Goal: Task Accomplishment & Management: Manage account settings

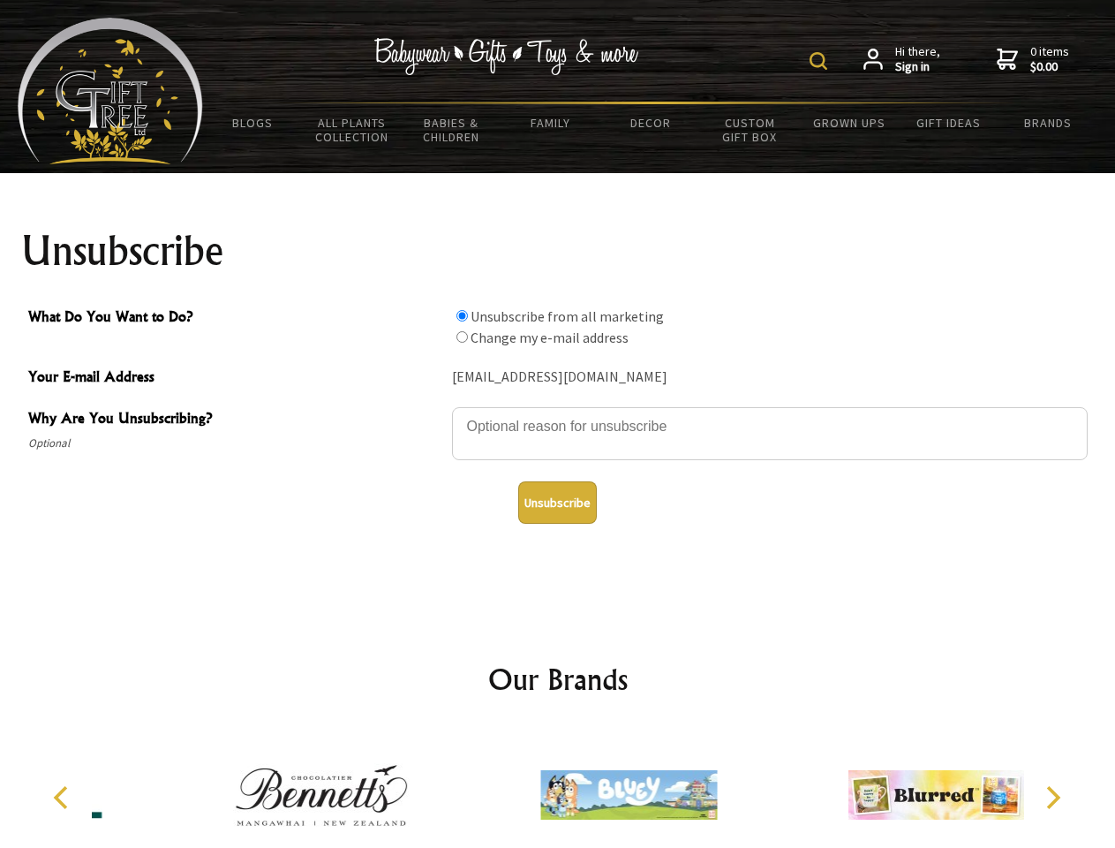
click at [821, 61] on img at bounding box center [819, 61] width 18 height 18
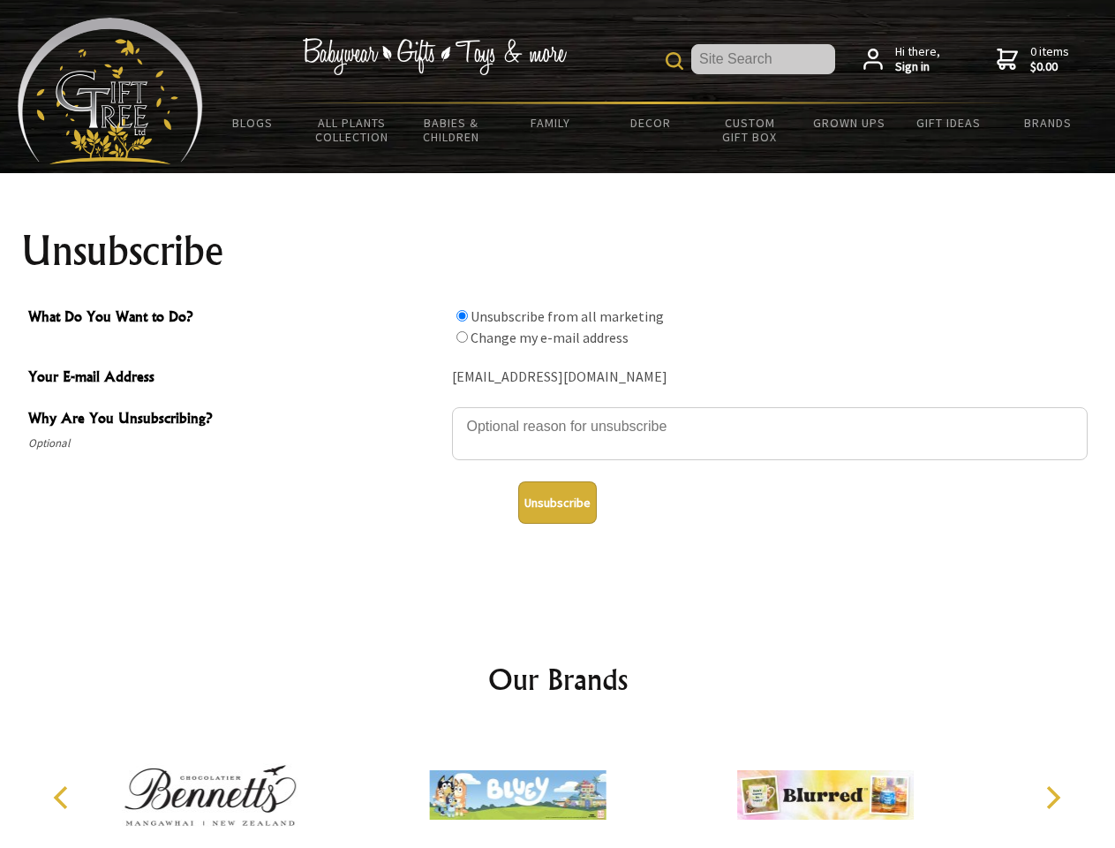
click at [558, 413] on textarea "Why Are You Unsubscribing?" at bounding box center [770, 433] width 636 height 53
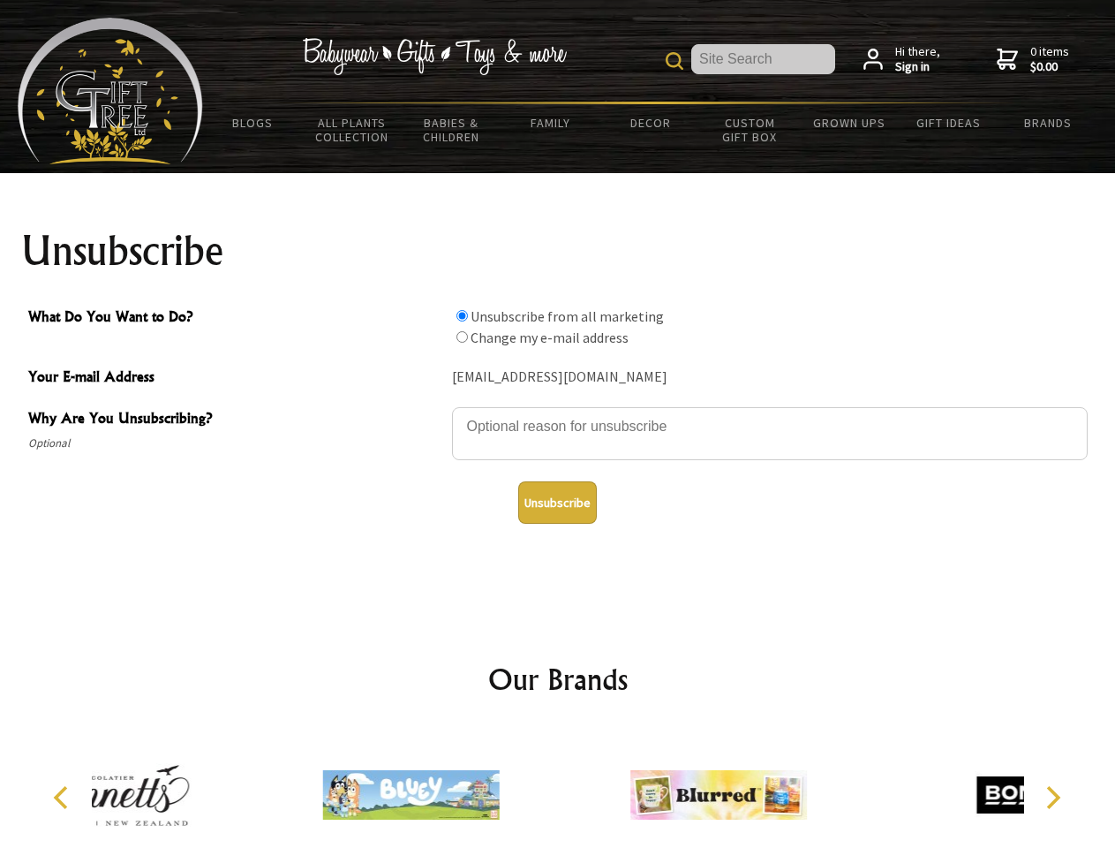
click at [462, 315] on input "What Do You Want to Do?" at bounding box center [462, 315] width 11 height 11
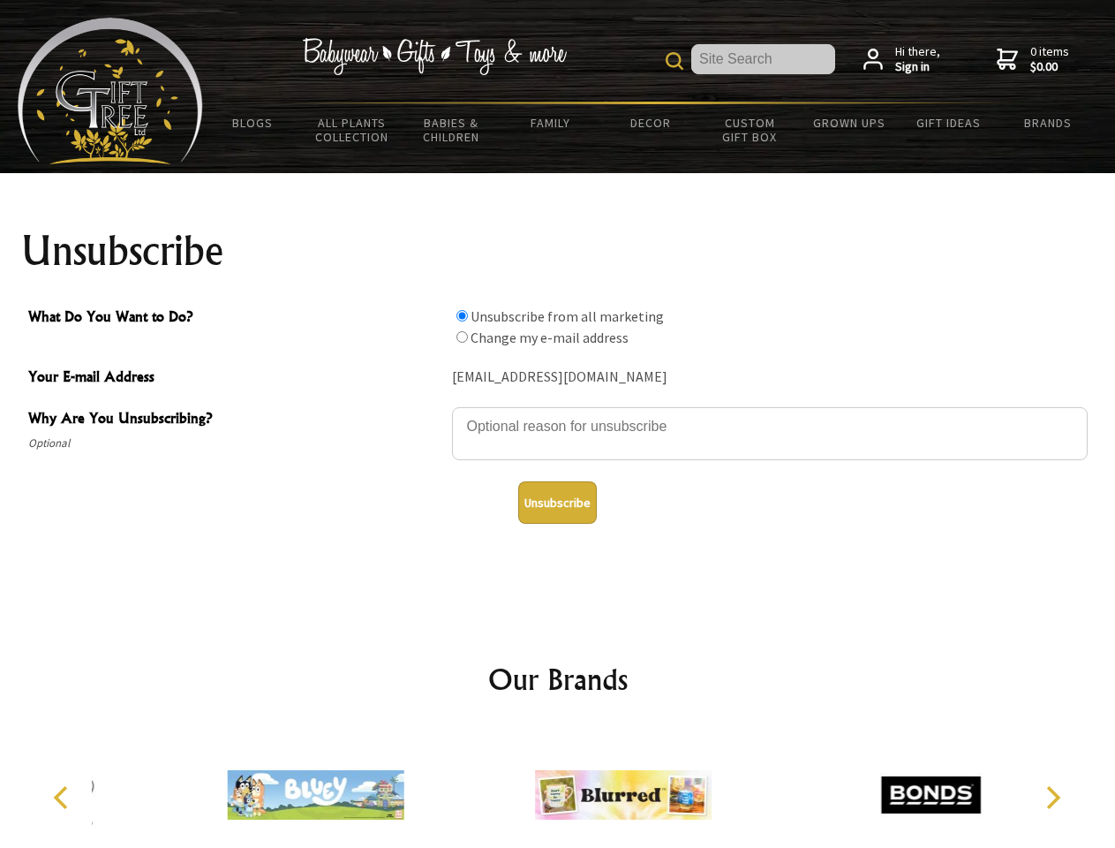
click at [462, 336] on input "What Do You Want to Do?" at bounding box center [462, 336] width 11 height 11
radio input "true"
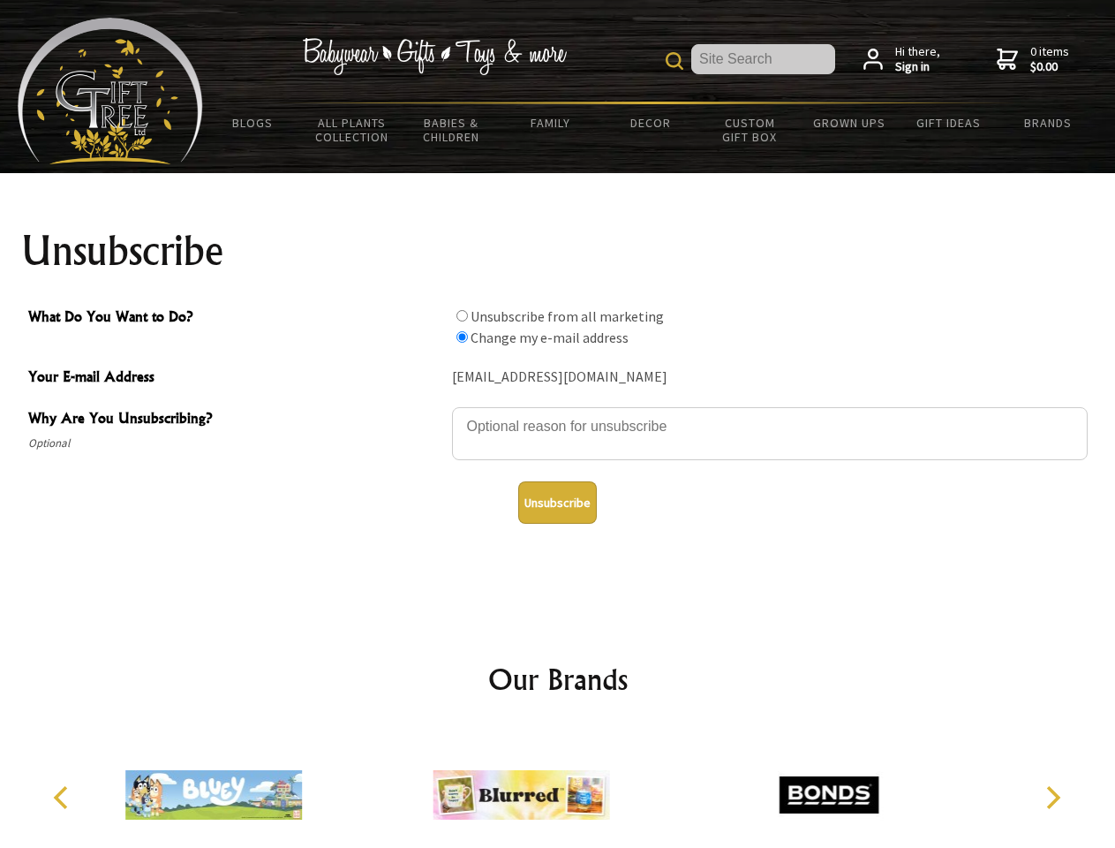
click at [557, 502] on button "Unsubscribe" at bounding box center [557, 502] width 79 height 42
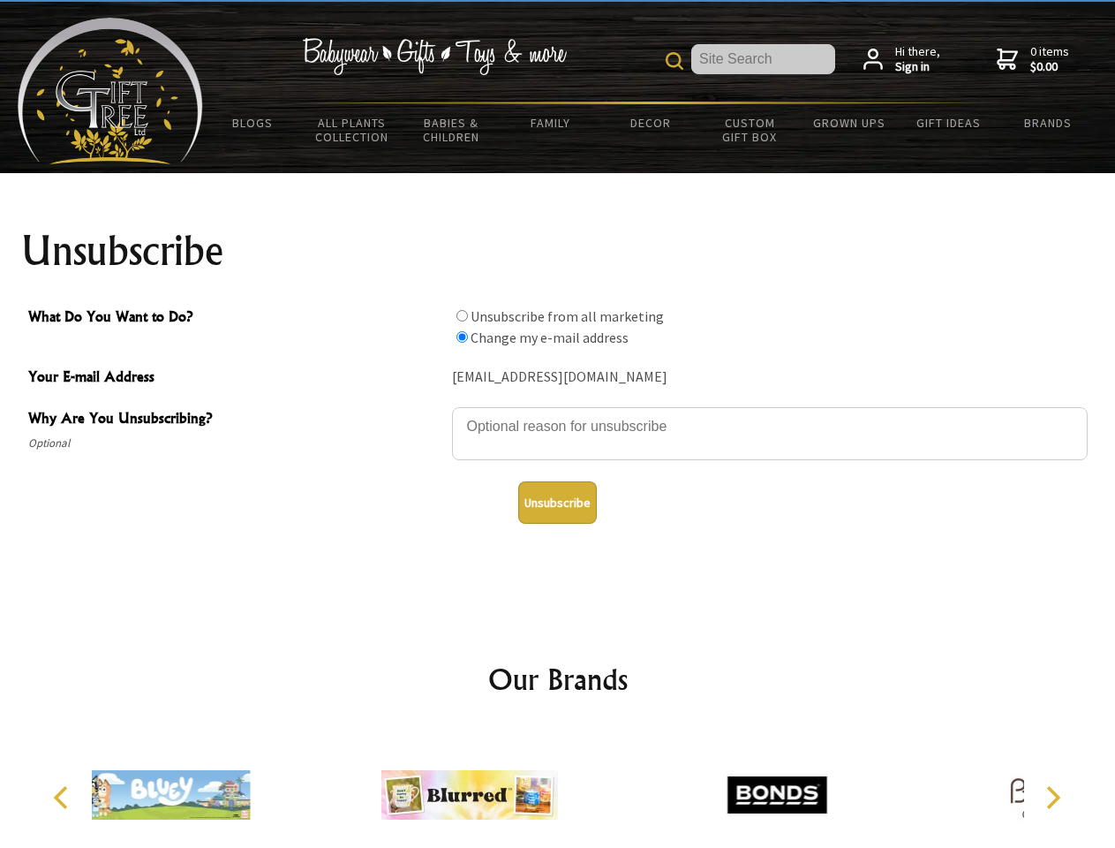
click at [64, 797] on icon "Previous" at bounding box center [62, 797] width 23 height 23
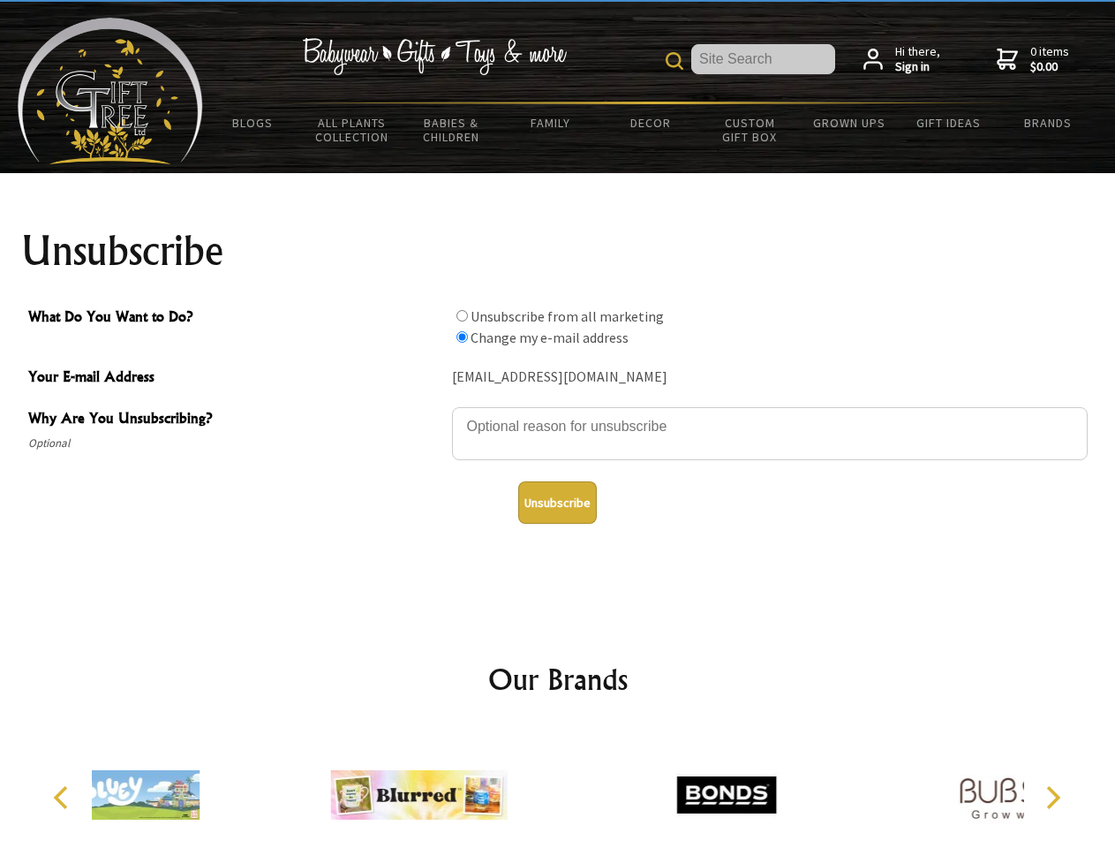
click at [1053, 797] on icon "Next" at bounding box center [1051, 797] width 23 height 23
